Goal: Task Accomplishment & Management: Complete application form

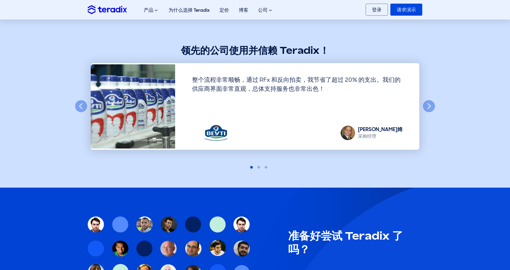
scroll to position [452, 0]
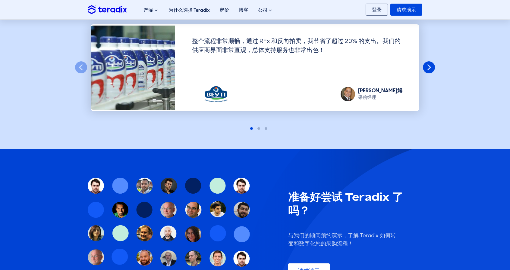
click at [431, 66] on button "下一个" at bounding box center [428, 67] width 13 height 13
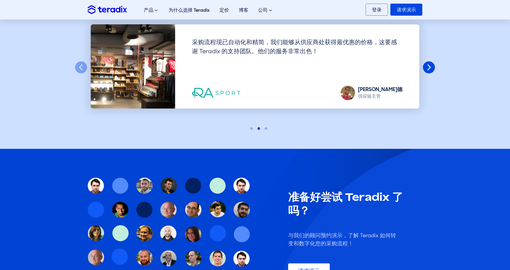
click at [431, 66] on button "下一个" at bounding box center [428, 67] width 13 height 13
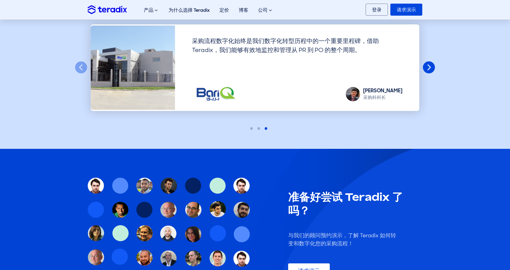
click at [430, 65] on button "下一个" at bounding box center [428, 67] width 13 height 13
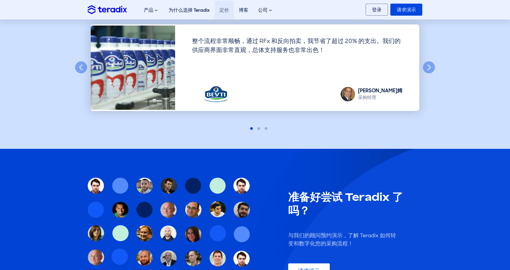
click at [223, 14] on link "定价" at bounding box center [223, 10] width 19 height 19
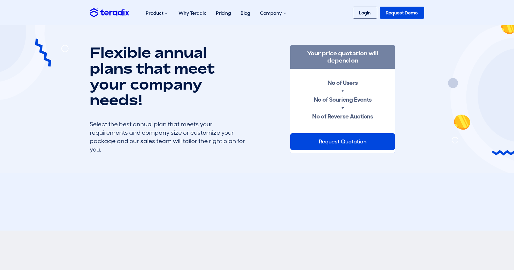
drag, startPoint x: 387, startPoint y: 45, endPoint x: 392, endPoint y: 42, distance: 5.4
drag, startPoint x: 392, startPoint y: 42, endPoint x: 270, endPoint y: 68, distance: 124.6
click at [272, 70] on div "Flexible annual plans that meet your company needs! Select the best annual plan…" at bounding box center [257, 99] width 343 height 109
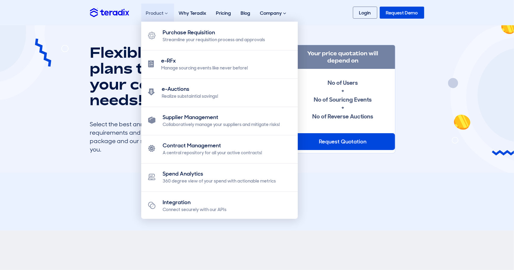
click at [165, 14] on span at bounding box center [166, 13] width 3 height 5
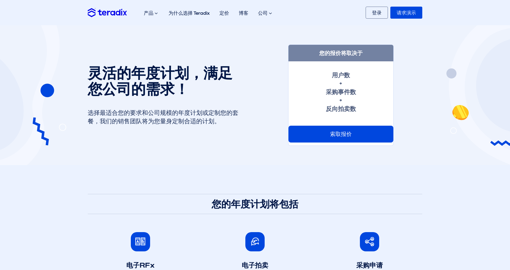
click at [178, 37] on section "灵活的年度计划，满足您公司的需求！ 选择最适合您的要求和公司规模的年度计划或定制您的套餐，我们的销售团队将为您量身定制合适的计划。 您的报价将取决于 用户数 …" at bounding box center [255, 95] width 510 height 140
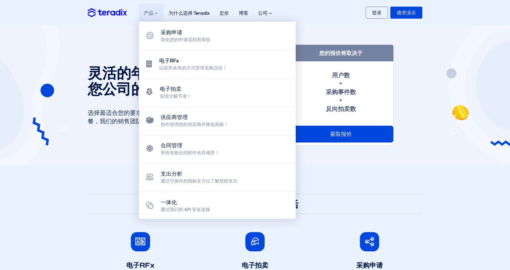
click at [155, 18] on div "产品 采购申请 简化您的申请流程和审批 电子RFx 以前所未有的方式管理采购活动！ 电子拍卖 实现大幅节省！ 供应商管理 协作管理您的供应商并降低风险！" at bounding box center [151, 13] width 25 height 19
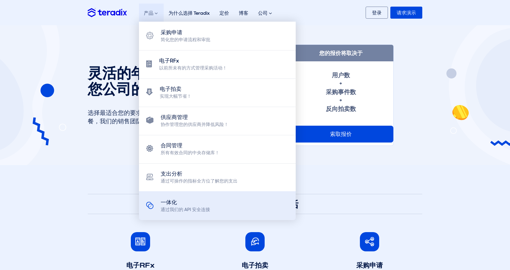
click at [264, 199] on link "一体化 通过我们的 API 安全连接" at bounding box center [217, 206] width 157 height 29
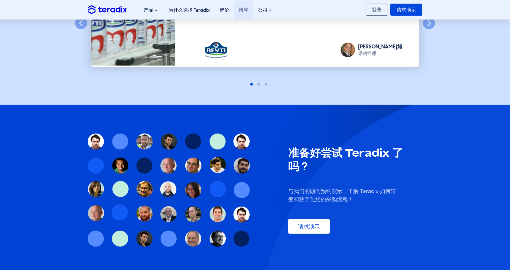
click at [236, 4] on link "博客" at bounding box center [243, 10] width 19 height 19
click at [234, 7] on link "博客" at bounding box center [243, 10] width 19 height 19
click at [229, 8] on font "定价" at bounding box center [224, 10] width 10 height 6
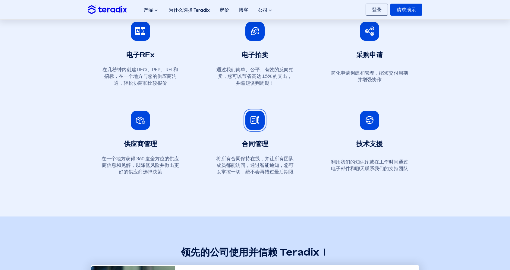
click at [259, 123] on span at bounding box center [254, 121] width 9 height 8
click at [374, 36] on span at bounding box center [369, 31] width 9 height 9
click at [145, 125] on span at bounding box center [140, 120] width 9 height 9
click at [144, 125] on span at bounding box center [140, 120] width 9 height 9
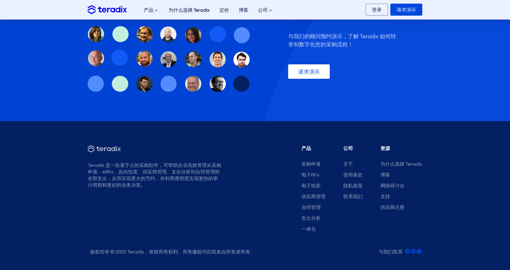
scroll to position [662, 0]
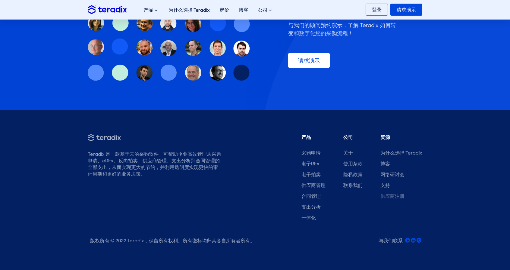
click at [400, 193] on font "供应商注册" at bounding box center [392, 196] width 24 height 6
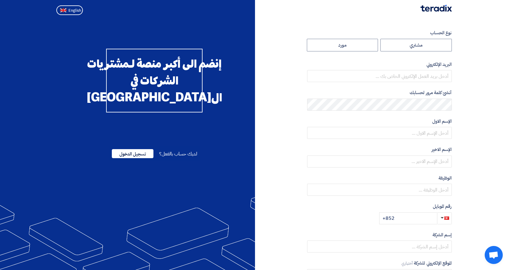
click at [369, 21] on section "نوع الحساب مشتري مورد البريد الإلكتروني أنشئ كلمة مرور لحسابك الإسم الاول الإسم…" at bounding box center [255, 173] width 510 height 313
drag, startPoint x: 446, startPoint y: 10, endPoint x: 458, endPoint y: 9, distance: 12.1
click at [458, 9] on nav at bounding box center [255, 8] width 510 height 17
drag, startPoint x: 442, startPoint y: 9, endPoint x: 285, endPoint y: 47, distance: 161.0
click at [285, 47] on div "نوع الحساب مشتري مورد البريد الإلكتروني أنشئ كلمة مرور لحسابك الإسم الاول الإسم…" at bounding box center [355, 174] width 201 height 289
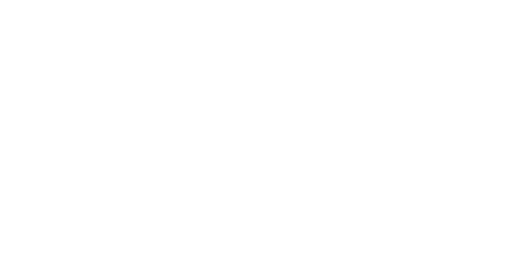
click at [375, 17] on html at bounding box center [257, 8] width 514 height 17
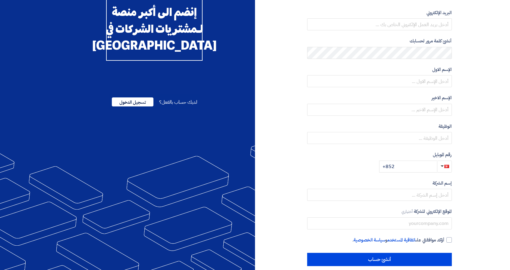
scroll to position [60, 0]
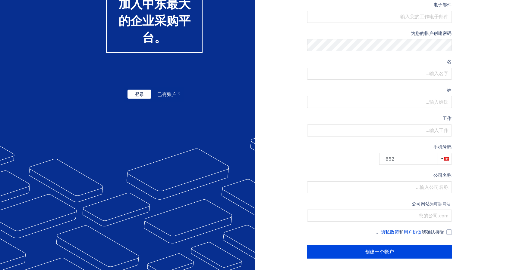
click at [428, 160] on input "+852" at bounding box center [408, 159] width 58 height 12
click at [432, 161] on input "+852" at bounding box center [408, 159] width 58 height 12
click at [435, 160] on input "+852" at bounding box center [408, 159] width 58 height 12
click at [446, 158] on span "button" at bounding box center [446, 159] width 5 height 3
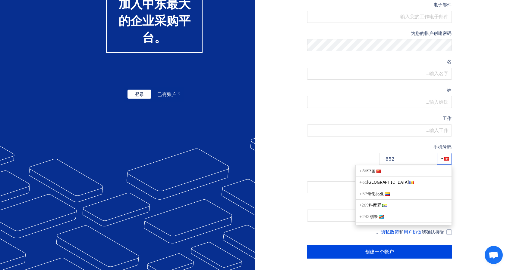
scroll to position [331, 0]
click at [417, 177] on link "中国 + 86" at bounding box center [403, 182] width 96 height 11
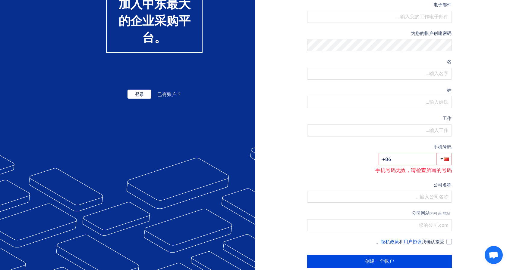
click at [470, 158] on section "账户类型 买方 资源 电子邮件 为您的帐户创建密码 名 姓 工作 选修的 手机号码 +86" at bounding box center [255, 119] width 510 height 323
click at [429, 160] on input "+86" at bounding box center [408, 159] width 58 height 12
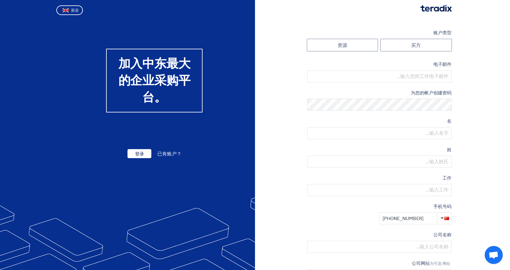
scroll to position [0, 0]
type input "+86 13710341089"
click at [65, 10] on img at bounding box center [65, 10] width 7 height 5
type input "Register"
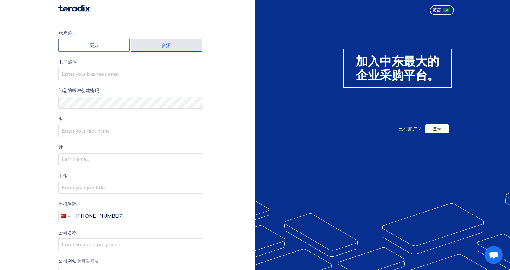
click at [173, 41] on label "资源" at bounding box center [165, 45] width 71 height 13
click at [173, 41] on input "资源" at bounding box center [166, 45] width 71 height 12
radio input "true"
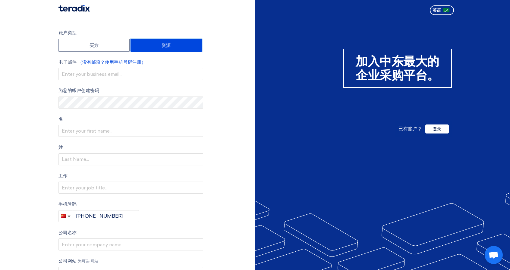
click at [76, 10] on img at bounding box center [73, 8] width 31 height 7
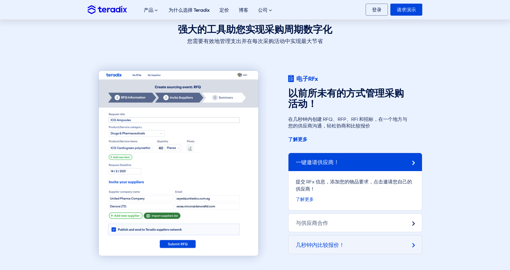
scroll to position [482, 0]
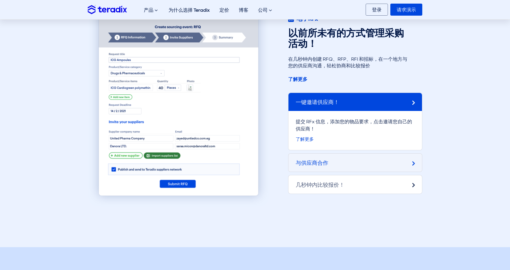
click at [320, 159] on div "与供应商合作" at bounding box center [354, 163] width 133 height 18
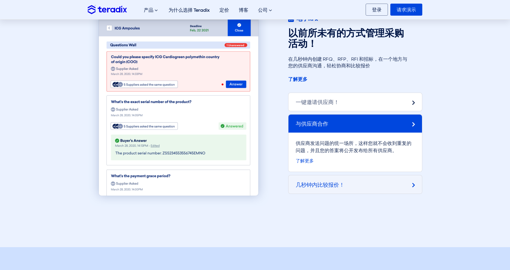
click at [323, 188] on div "几秒钟内比较报价！" at bounding box center [354, 185] width 133 height 18
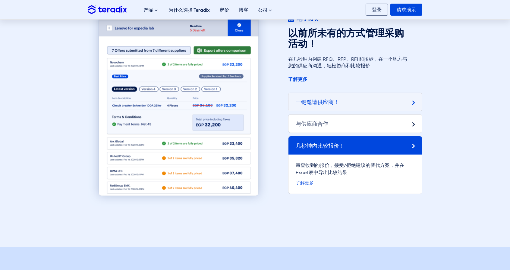
drag, startPoint x: 325, startPoint y: 126, endPoint x: 331, endPoint y: 106, distance: 20.4
click at [325, 124] on font "与供应商合作" at bounding box center [311, 123] width 33 height 7
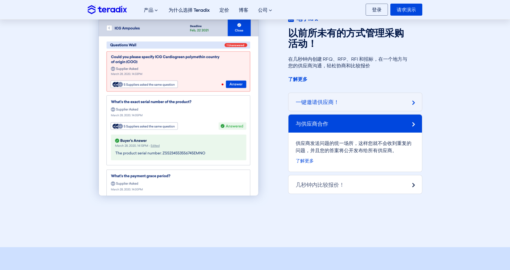
click at [331, 106] on div "一键邀请供应商！" at bounding box center [354, 102] width 133 height 18
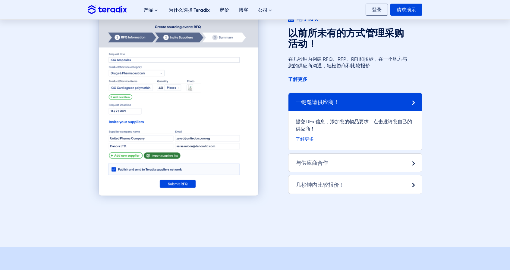
click at [301, 142] on font "了解更多" at bounding box center [304, 139] width 18 height 6
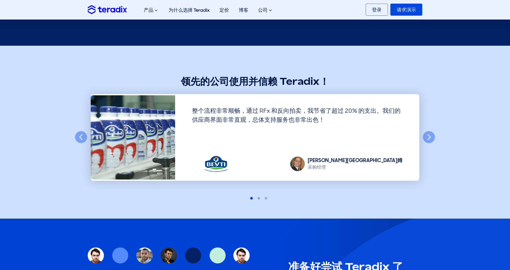
scroll to position [1656, 0]
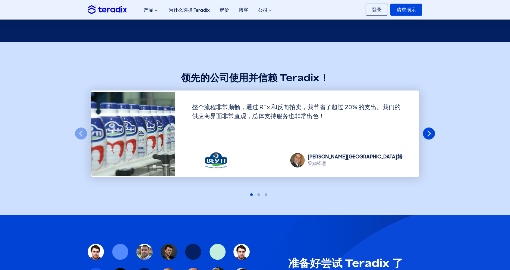
click at [432, 130] on button "下一个" at bounding box center [428, 133] width 13 height 13
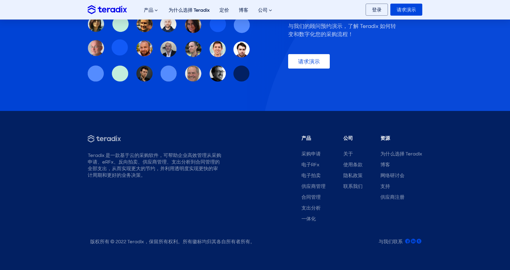
scroll to position [1932, 0]
click at [398, 154] on font "为什么选择 Teradix" at bounding box center [401, 154] width 42 height 6
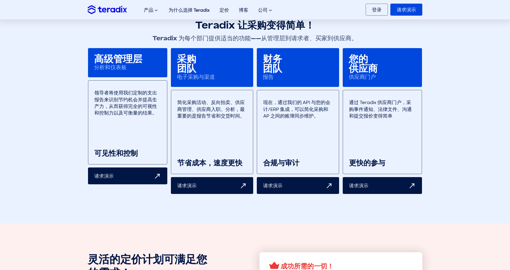
scroll to position [331, 0]
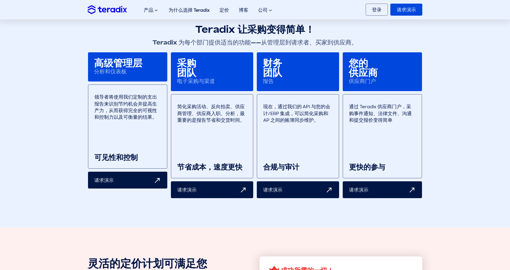
click at [370, 168] on font "更快的参与" at bounding box center [367, 167] width 36 height 9
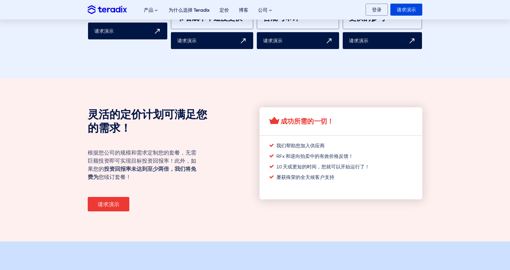
scroll to position [482, 0]
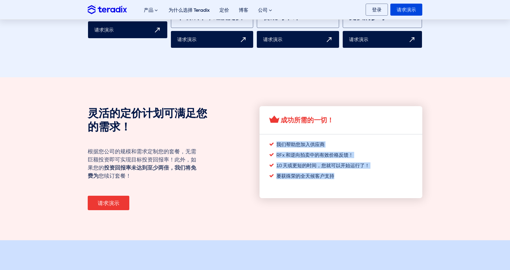
drag, startPoint x: 276, startPoint y: 143, endPoint x: 328, endPoint y: 184, distance: 65.8
click at [328, 184] on div "成功所需的一切！ 我们帮助您加入供应商 RFx 和逆向拍卖中的有效价格反馈！ 10 天或更短的时间，您就可以开始运行了！ 屡获殊荣的全天候客户支持" at bounding box center [340, 152] width 163 height 92
click at [298, 155] on font "RFx 和逆向拍卖中的有效价格反馈！" at bounding box center [314, 155] width 77 height 6
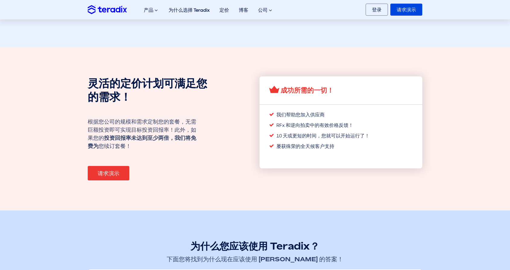
scroll to position [512, 0]
click at [336, 154] on div "成功所需的一切！ 我们帮助您加入供应商 RFx 和逆向拍卖中的有效价格反馈！ 10 天或更短的时间，您就可以开始运行了！ 屡获殊荣的全天候客户支持" at bounding box center [340, 122] width 163 height 92
click at [335, 154] on div at bounding box center [340, 158] width 163 height 19
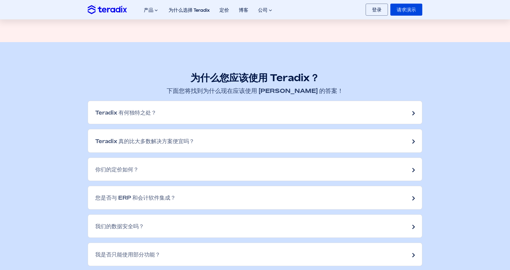
scroll to position [753, 0]
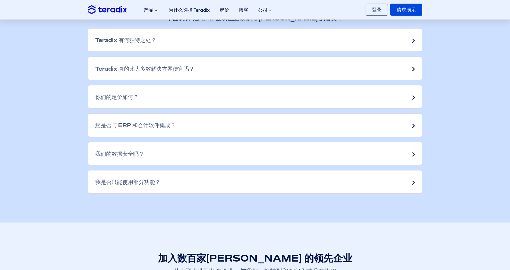
click at [246, 72] on div "Teradix 真的比大多数解决方案便宜吗？" at bounding box center [255, 68] width 334 height 23
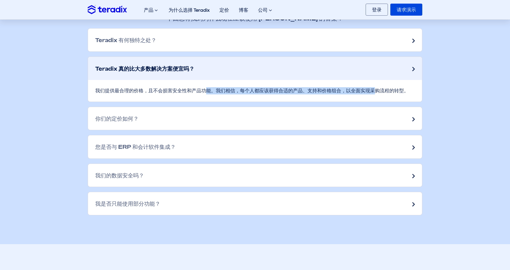
drag, startPoint x: 148, startPoint y: 90, endPoint x: 315, endPoint y: 102, distance: 167.9
click at [315, 101] on div "为什么您应该使用 Teradix？ 下面您将找到为什么现在应该使用 [PERSON_NAME] 的答案！ Teradix 有何独特之处？ [PERSON_NA…" at bounding box center [254, 106] width 343 height 217
click at [315, 100] on div "我们提供最合理的价格，且不会损害安全性和产品功能。我们相信，每个人都应该获得合适的产品、支持和价格组合，以全面实现采购流程的转型。" at bounding box center [255, 91] width 334 height 22
click at [266, 126] on div "你们的定价如何？" at bounding box center [255, 118] width 334 height 23
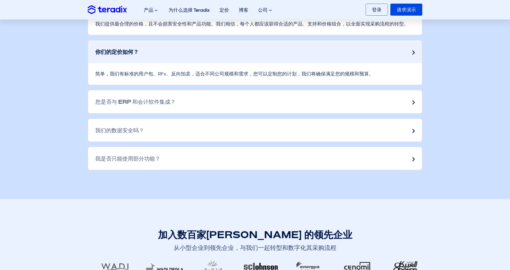
scroll to position [843, 0]
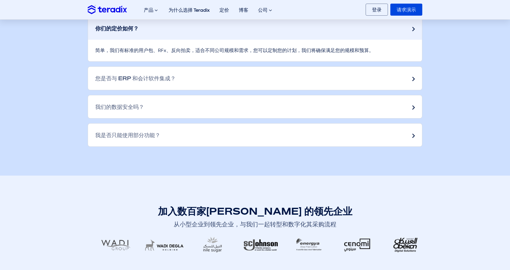
click at [220, 107] on div "我们的数据安全吗？" at bounding box center [255, 106] width 334 height 23
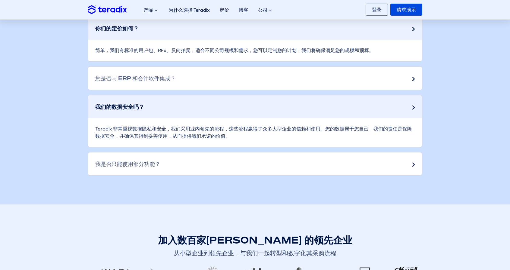
click at [236, 158] on div "我是否只能使用部分功能？" at bounding box center [255, 164] width 334 height 23
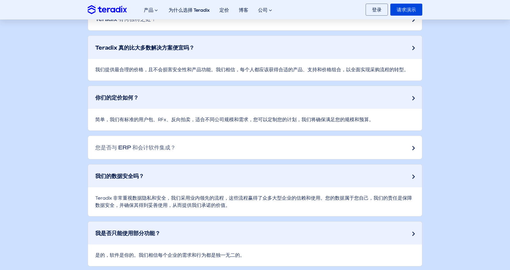
scroll to position [753, 0]
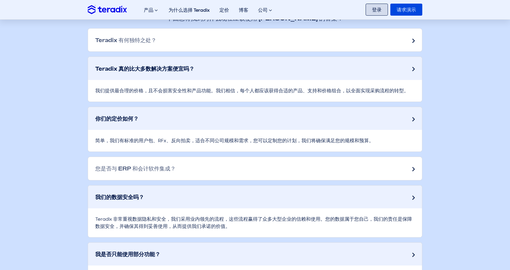
click at [369, 8] on link "登录" at bounding box center [376, 10] width 22 height 12
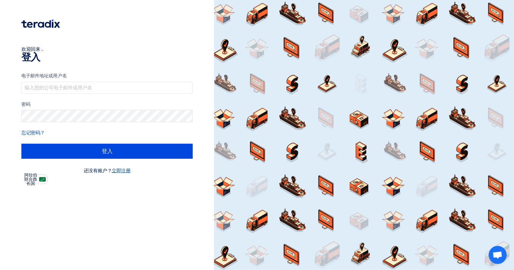
click at [123, 170] on font "立即注册" at bounding box center [121, 171] width 19 height 6
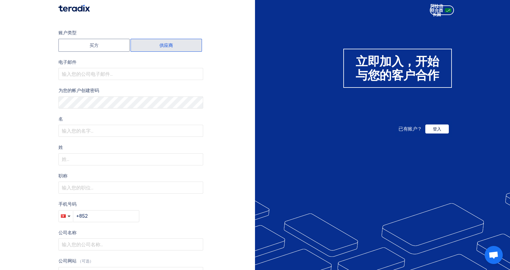
click at [161, 43] on font "供应商" at bounding box center [166, 45] width 14 height 5
click at [161, 43] on input "供应商" at bounding box center [166, 45] width 71 height 12
radio input "true"
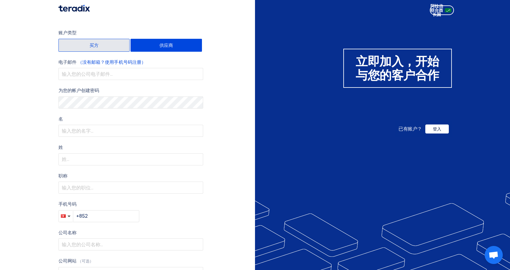
click at [114, 47] on label "买方" at bounding box center [93, 45] width 71 height 13
click at [114, 47] on input "买方" at bounding box center [94, 45] width 71 height 12
radio input "true"
